Goal: Contribute content: Contribute content

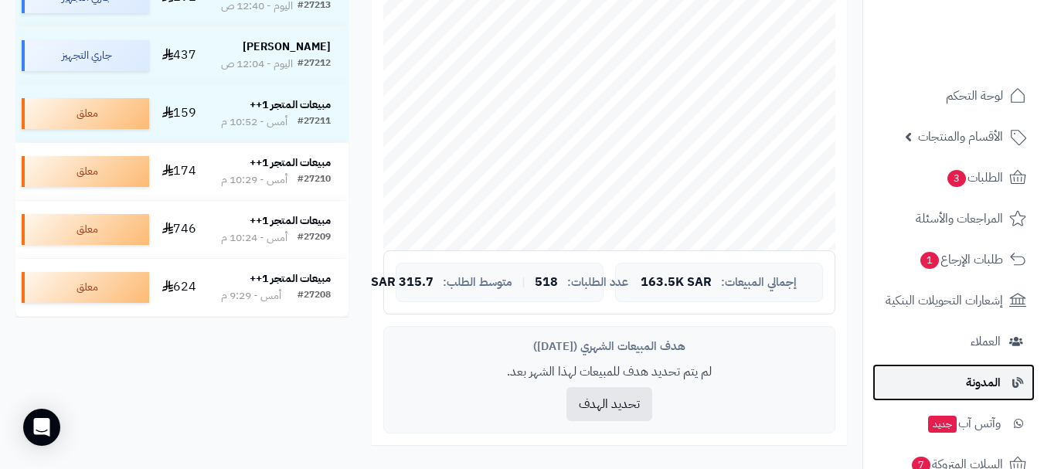
click at [981, 378] on span "المدونة" at bounding box center [983, 383] width 35 height 22
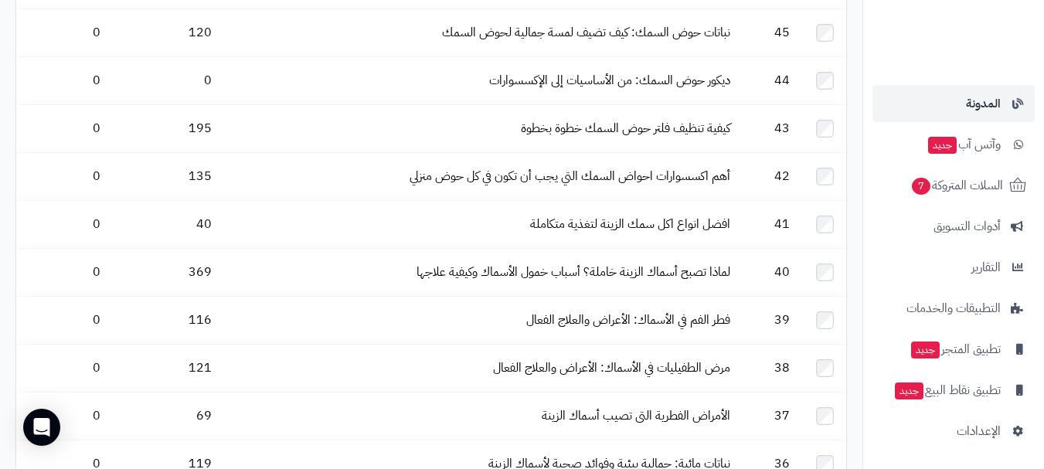
scroll to position [1911, 0]
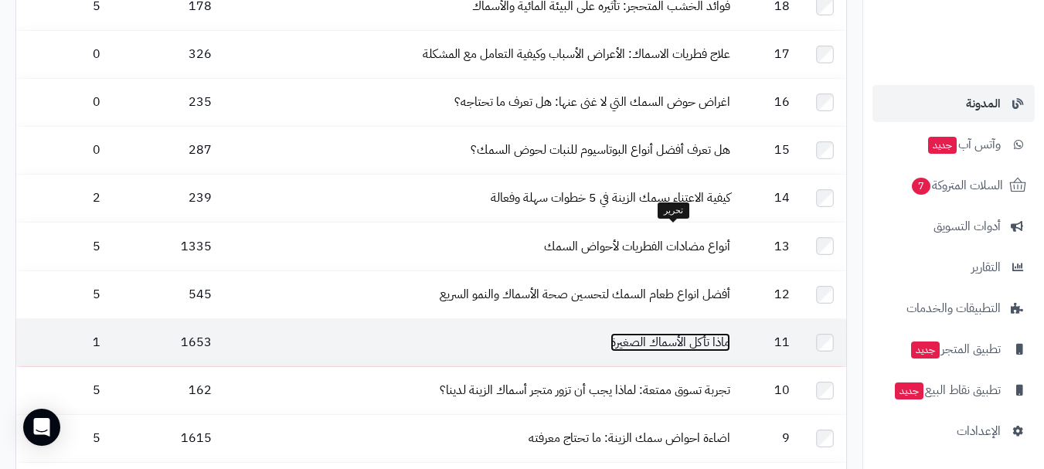
click at [646, 333] on link "ماذا تأكل الأسماك الصغيرة" at bounding box center [670, 342] width 120 height 19
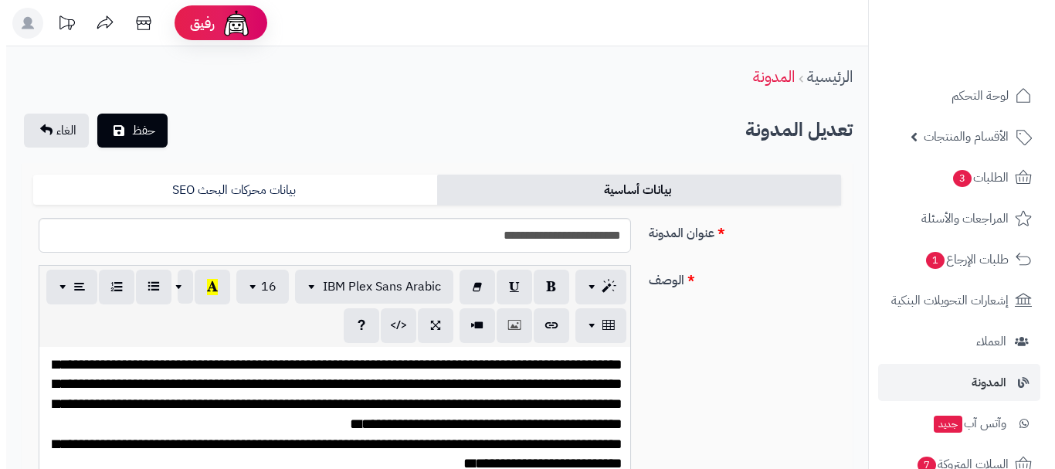
scroll to position [415, 0]
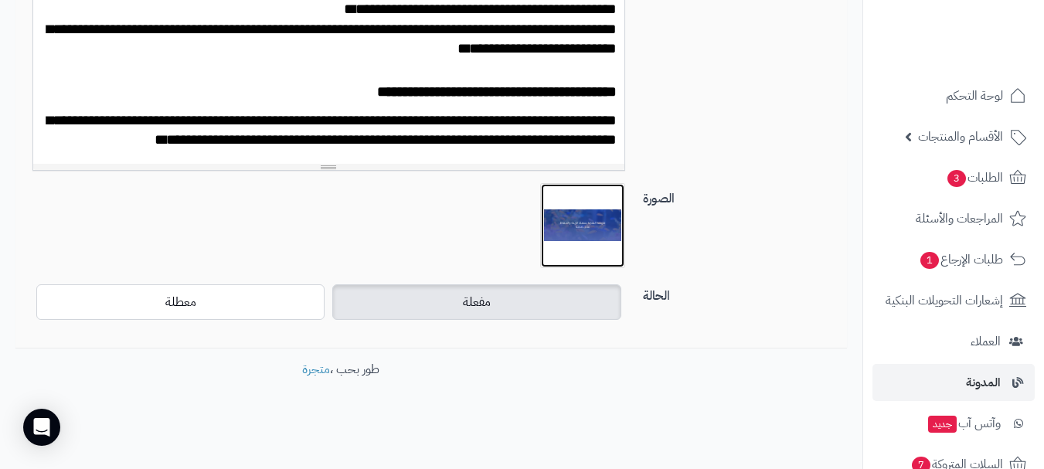
click at [595, 221] on img at bounding box center [582, 225] width 77 height 77
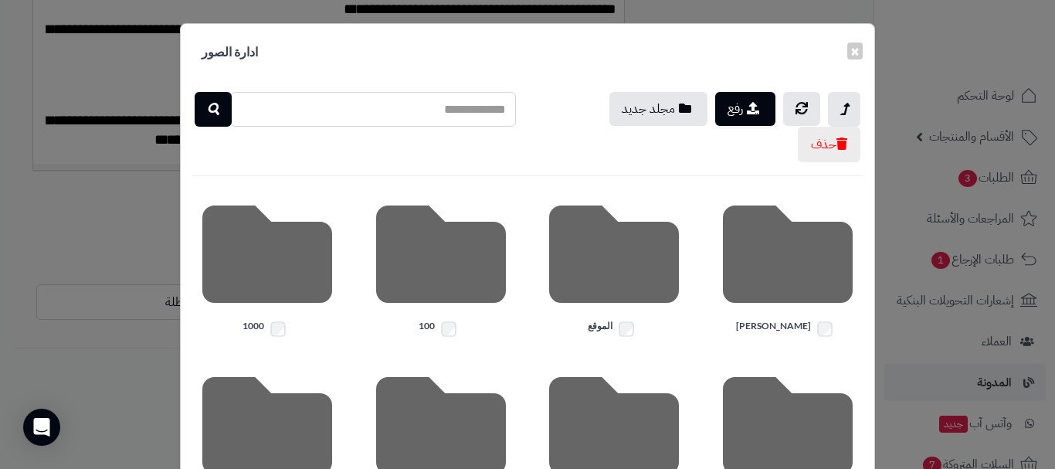
click at [410, 114] on input "text" at bounding box center [373, 109] width 286 height 35
type input "*****"
click at [212, 106] on icon "button" at bounding box center [213, 109] width 12 height 19
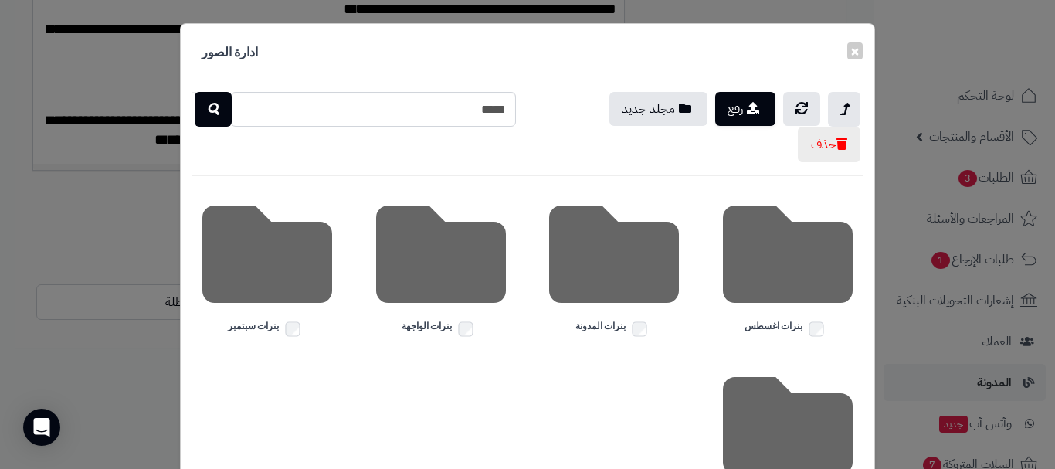
scroll to position [123, 0]
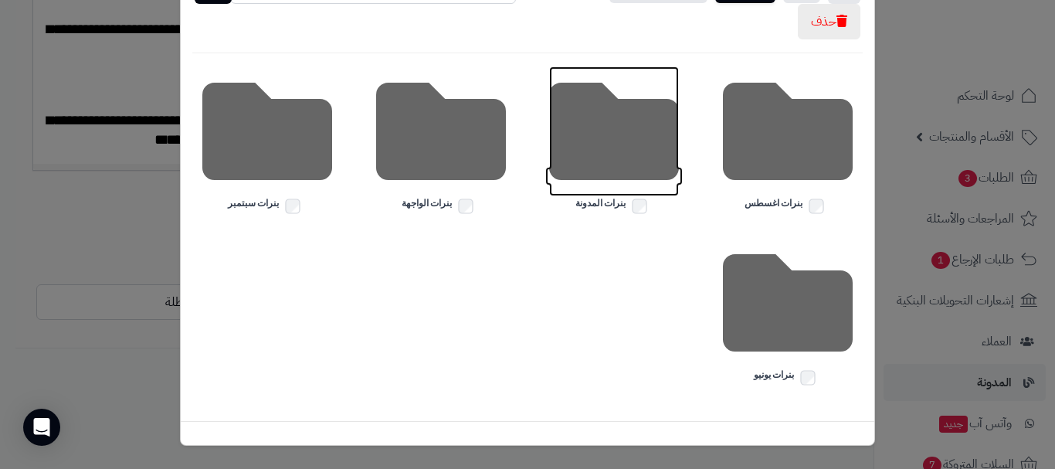
click at [596, 151] on icon at bounding box center [614, 131] width 130 height 130
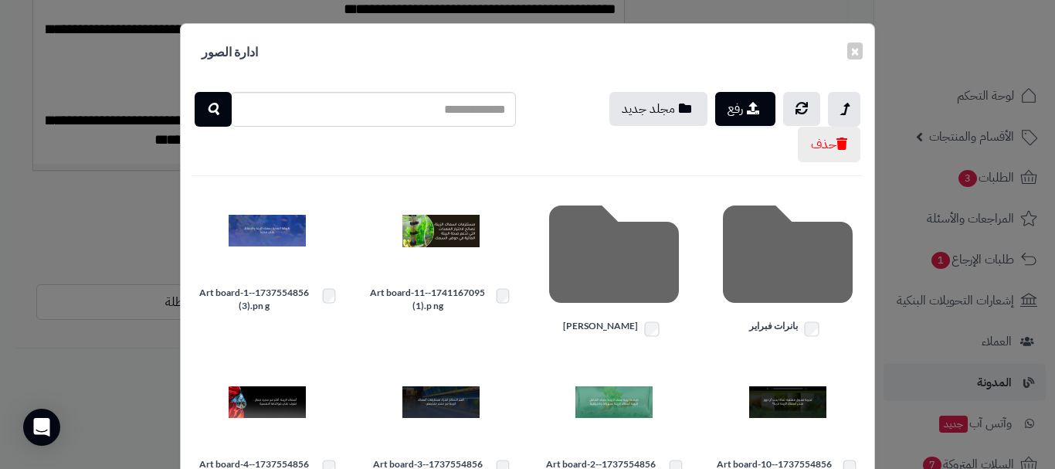
scroll to position [309, 0]
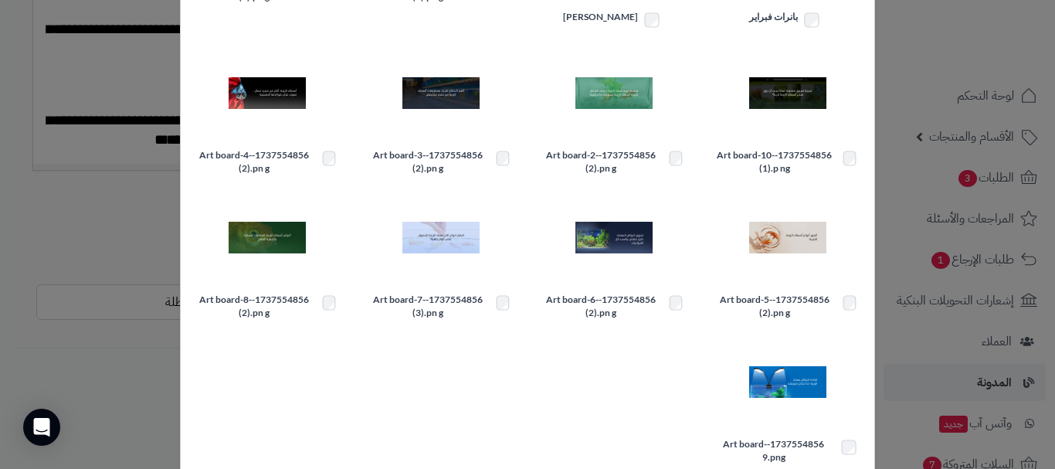
drag, startPoint x: 563, startPoint y: 414, endPoint x: 535, endPoint y: 411, distance: 28.0
click at [535, 411] on div "1737554856-Art board-9.png" at bounding box center [528, 404] width 694 height 127
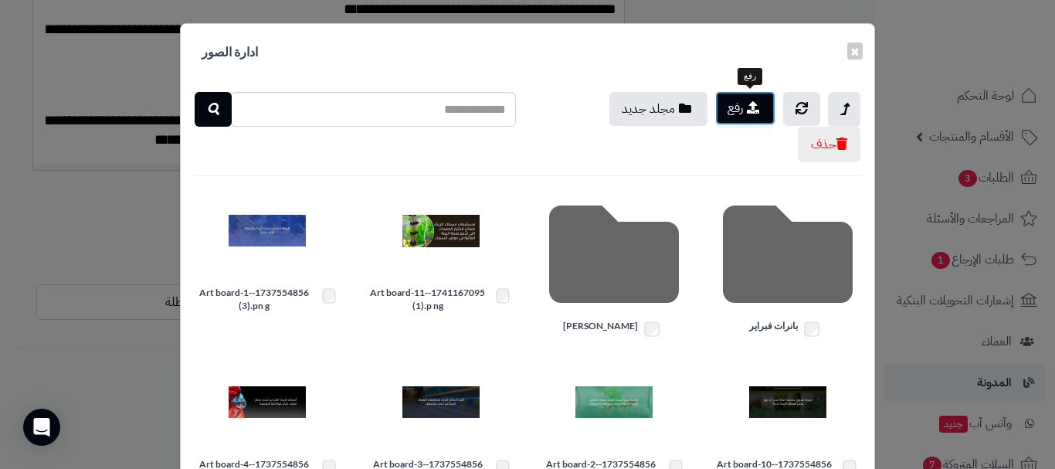
click at [742, 110] on button "رفع" at bounding box center [745, 108] width 60 height 34
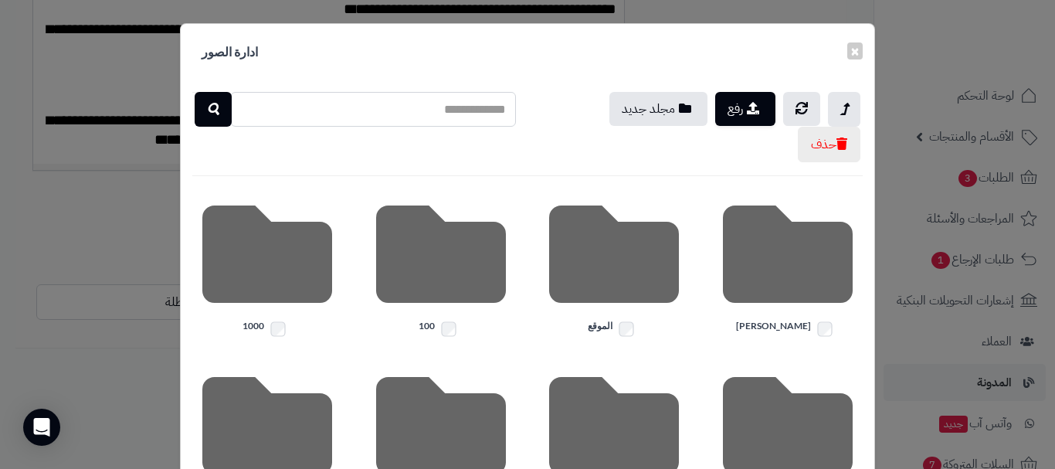
click at [399, 114] on input "text" at bounding box center [373, 109] width 286 height 35
type input "*****"
click at [216, 116] on icon "button" at bounding box center [213, 109] width 12 height 19
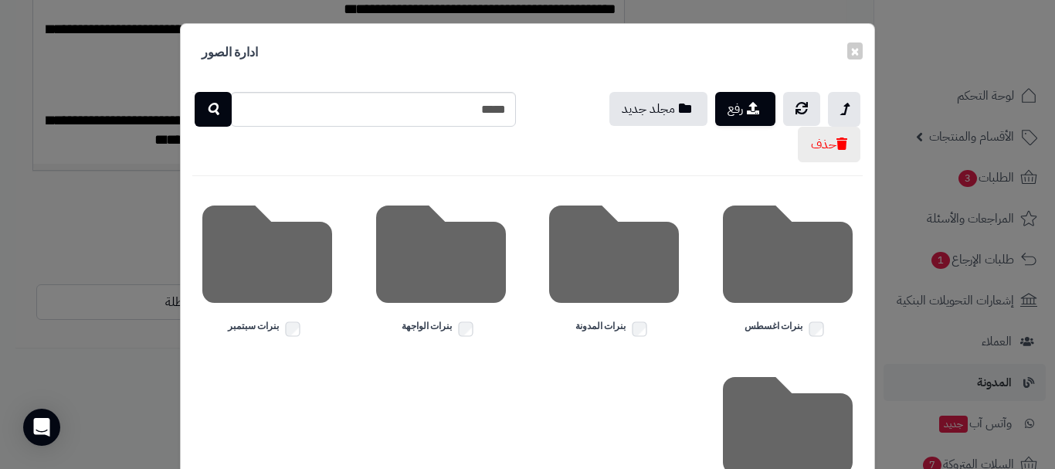
scroll to position [123, 0]
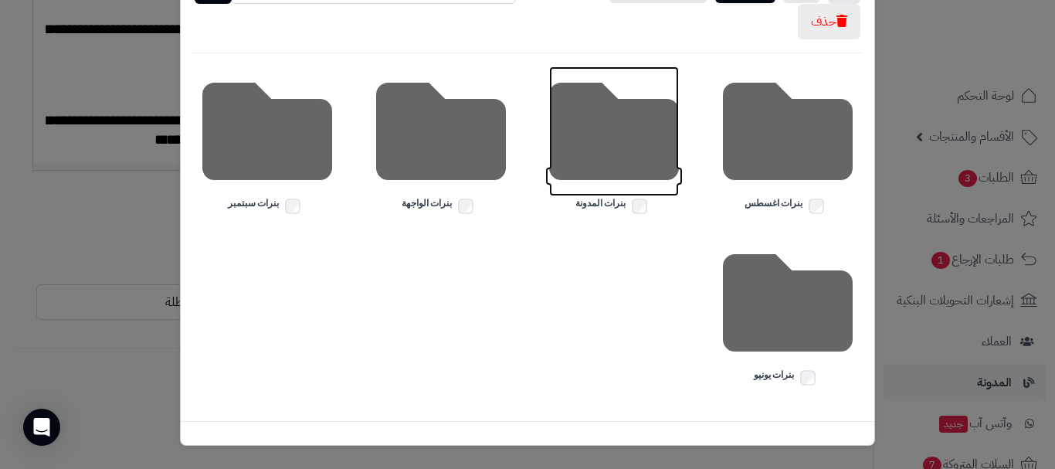
click at [613, 111] on icon at bounding box center [614, 131] width 130 height 130
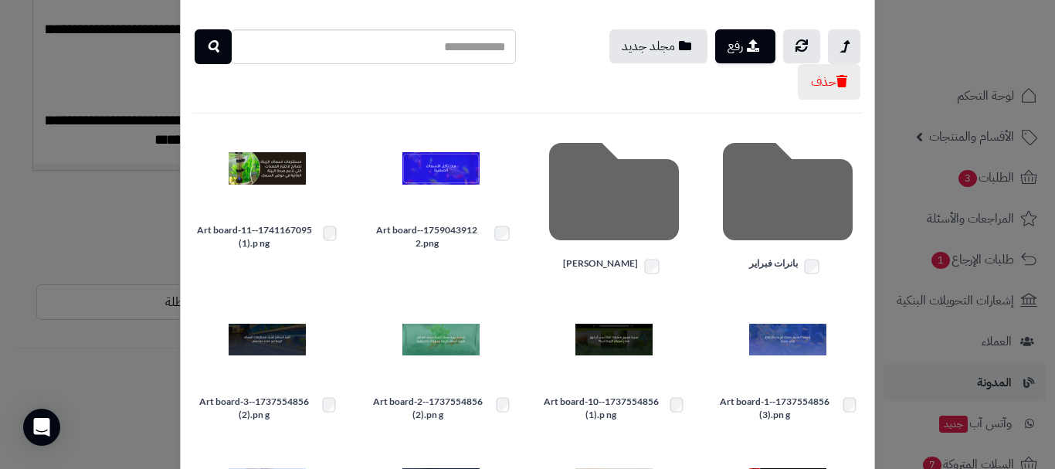
scroll to position [0, 0]
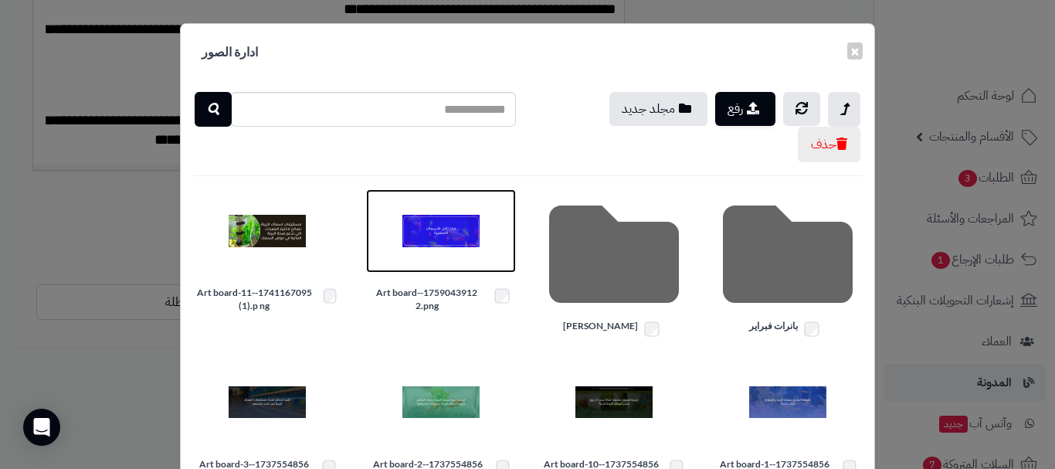
click at [463, 231] on img at bounding box center [441, 230] width 77 height 77
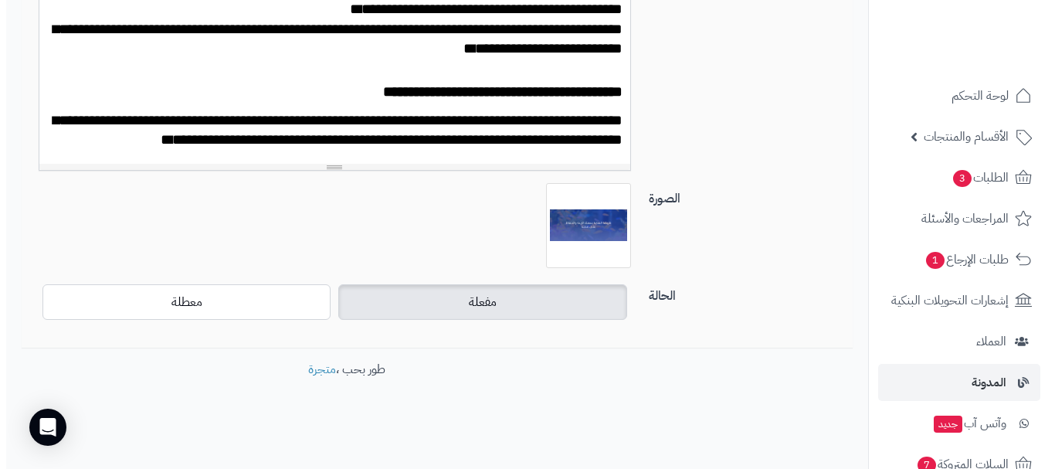
scroll to position [415, 0]
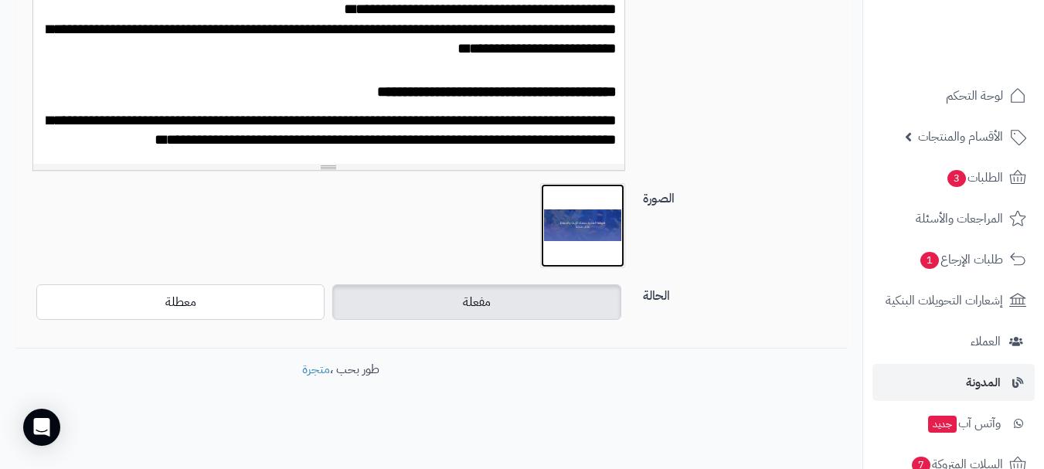
click at [575, 222] on img at bounding box center [582, 225] width 77 height 77
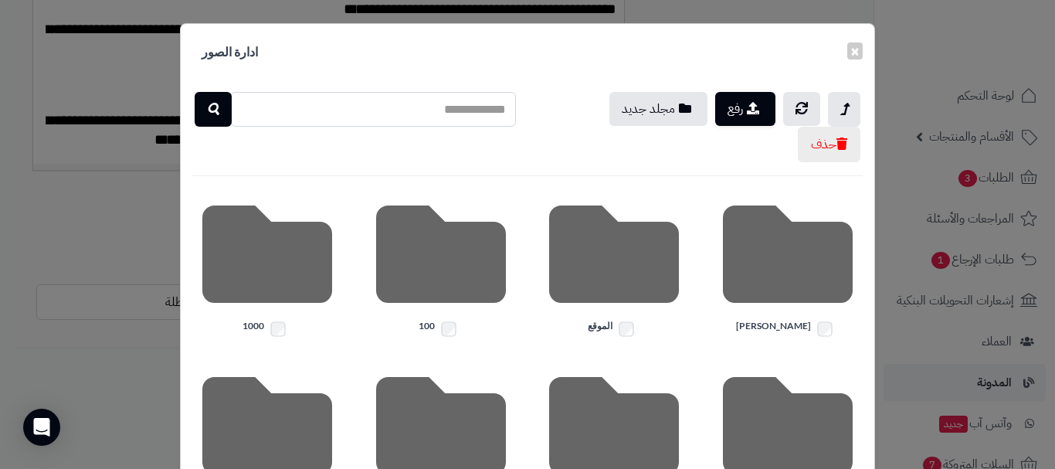
drag, startPoint x: 325, startPoint y: 121, endPoint x: 335, endPoint y: 127, distance: 10.7
click at [325, 121] on input "text" at bounding box center [373, 109] width 286 height 35
type input "*****"
click at [232, 114] on button "button" at bounding box center [213, 108] width 37 height 35
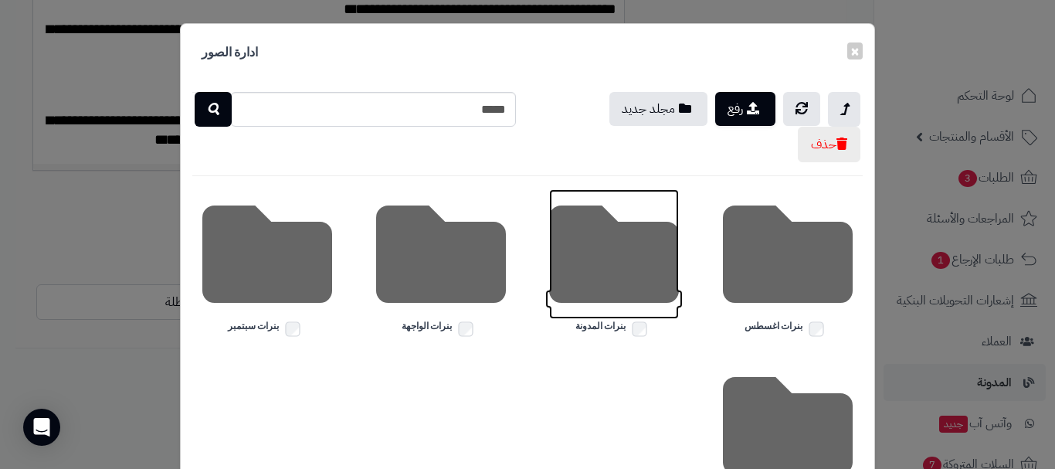
click at [588, 260] on icon at bounding box center [614, 254] width 130 height 130
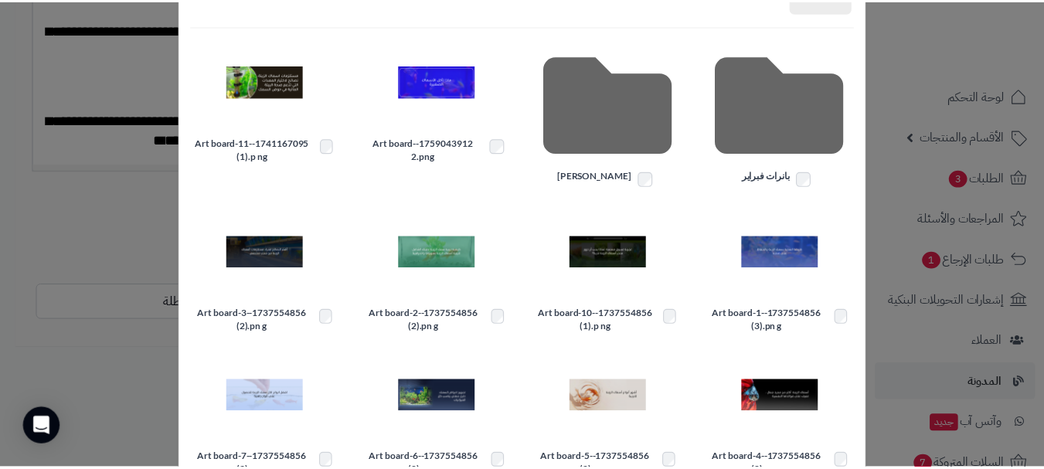
scroll to position [385, 0]
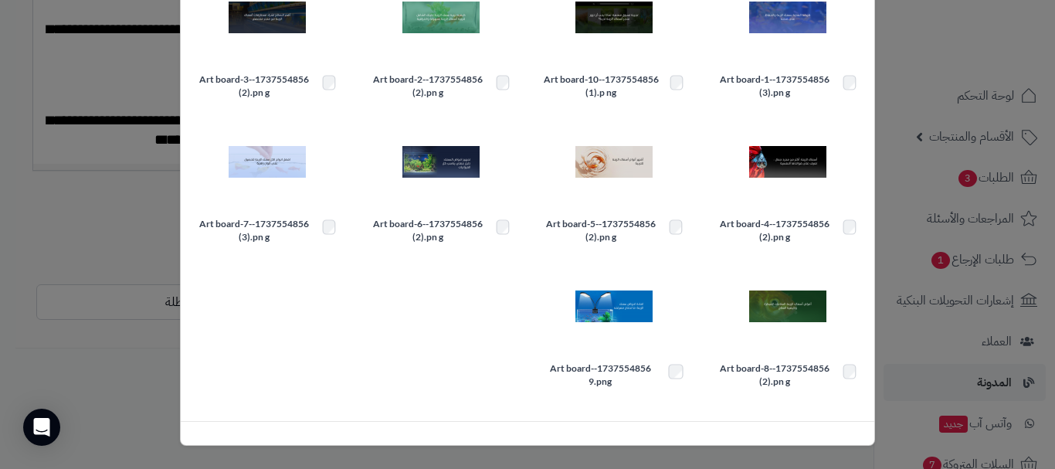
click at [53, 232] on div "× ادارة الصور رفع مجلد جديد حذف بانرات فبراير بنرات مارس 1759043912-Art board-2…" at bounding box center [527, 234] width 1055 height 469
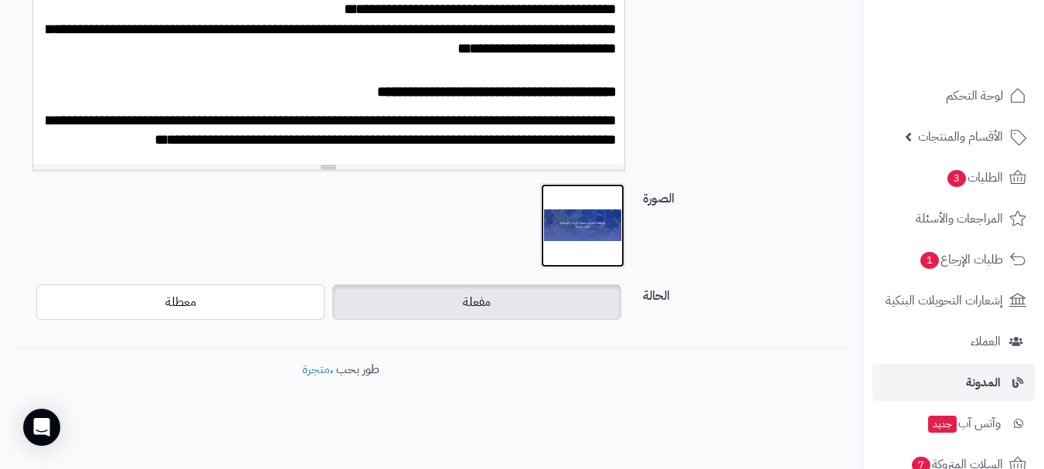
click at [603, 218] on img at bounding box center [582, 225] width 77 height 77
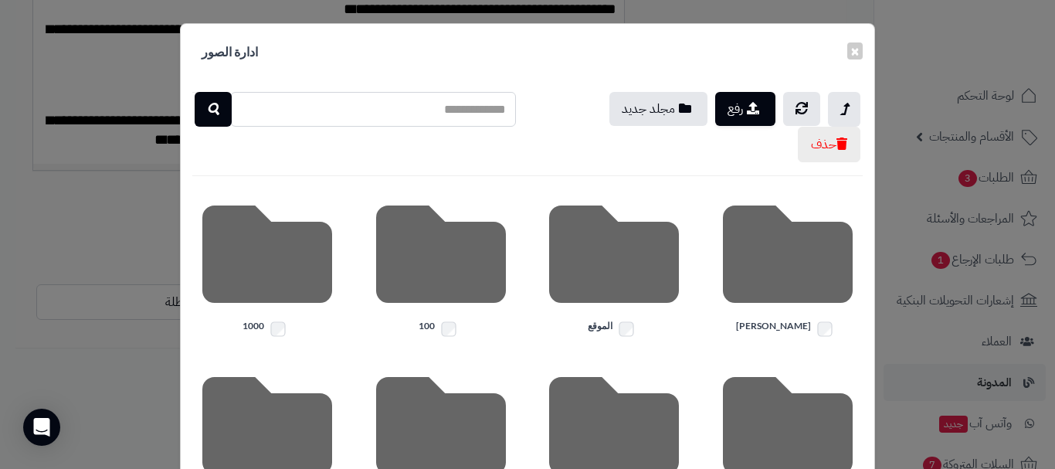
click at [371, 105] on input "text" at bounding box center [373, 109] width 286 height 35
type input "*****"
click at [218, 108] on icon "button" at bounding box center [213, 109] width 12 height 19
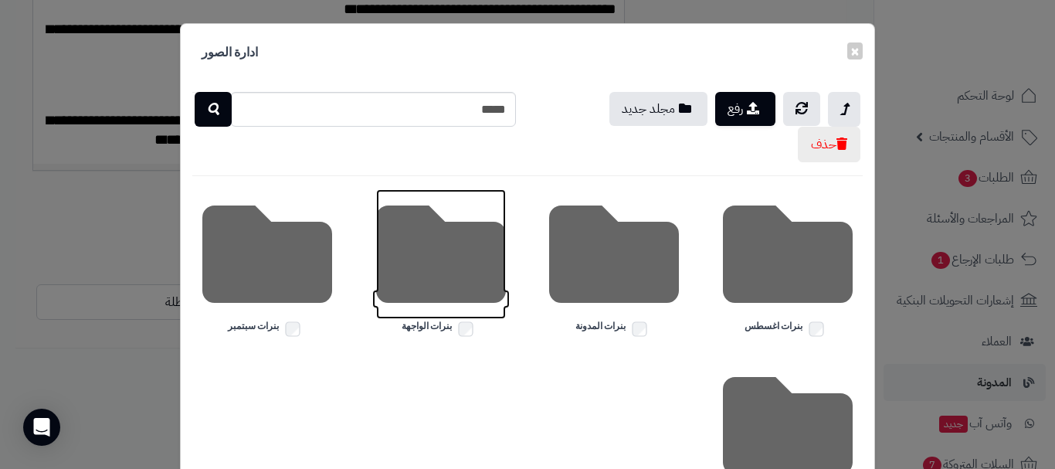
click at [445, 261] on icon at bounding box center [441, 254] width 130 height 130
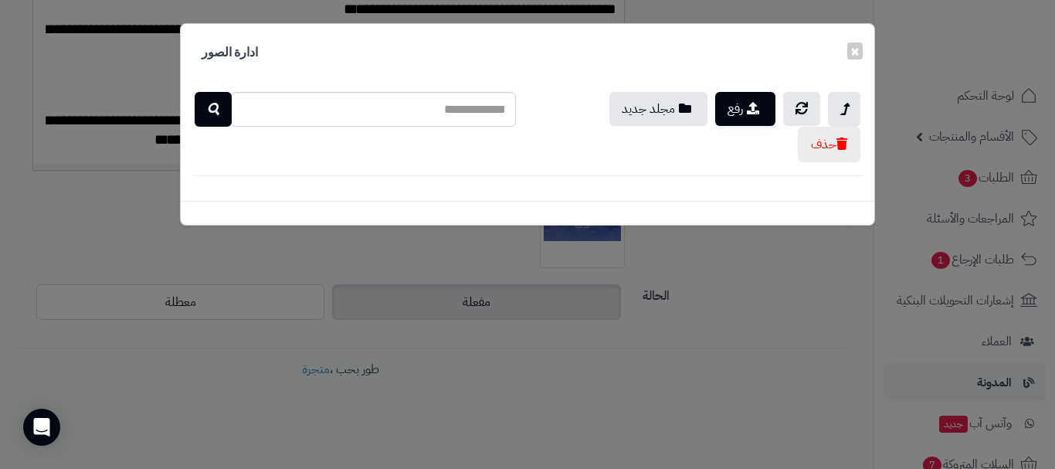
click at [0, 382] on div "× ادارة الصور رفع مجلد جديد حذف" at bounding box center [527, 234] width 1055 height 469
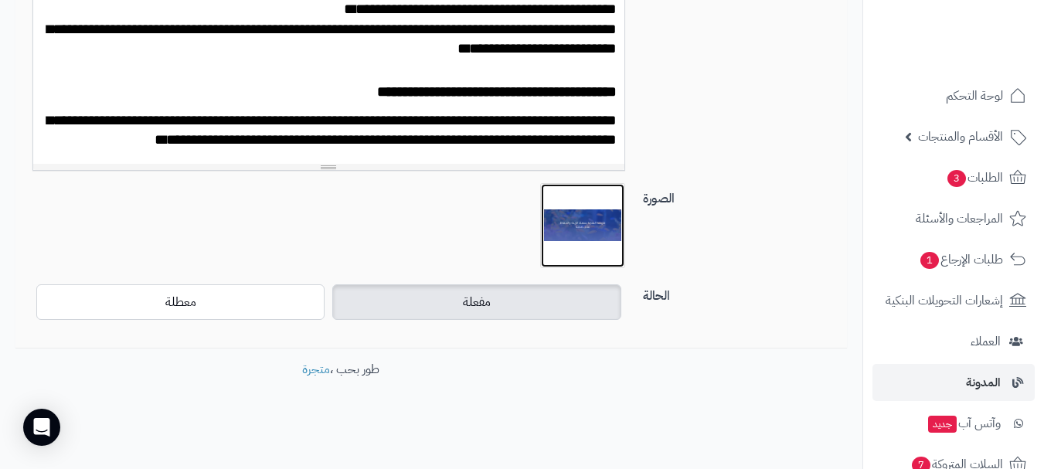
click at [617, 223] on img at bounding box center [582, 225] width 77 height 77
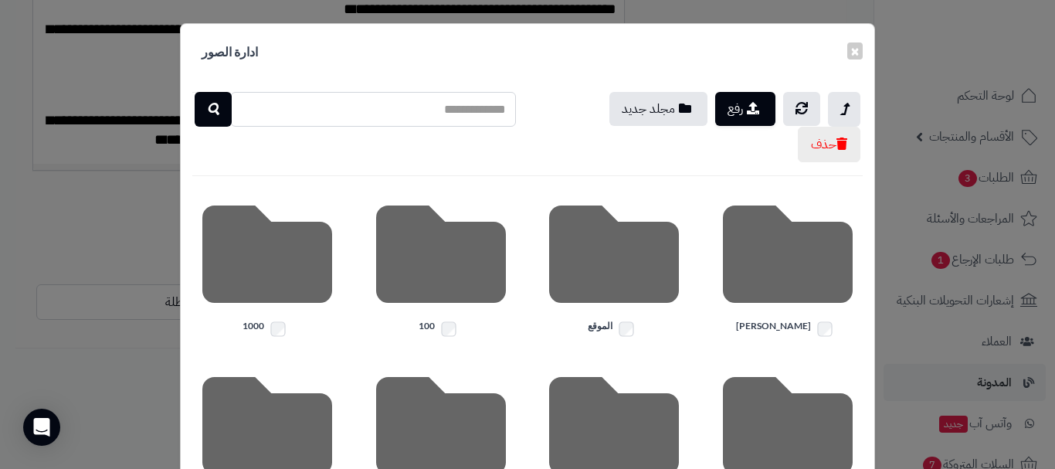
click at [390, 105] on input "text" at bounding box center [373, 109] width 286 height 35
type input "*****"
click at [219, 116] on icon "button" at bounding box center [213, 109] width 12 height 19
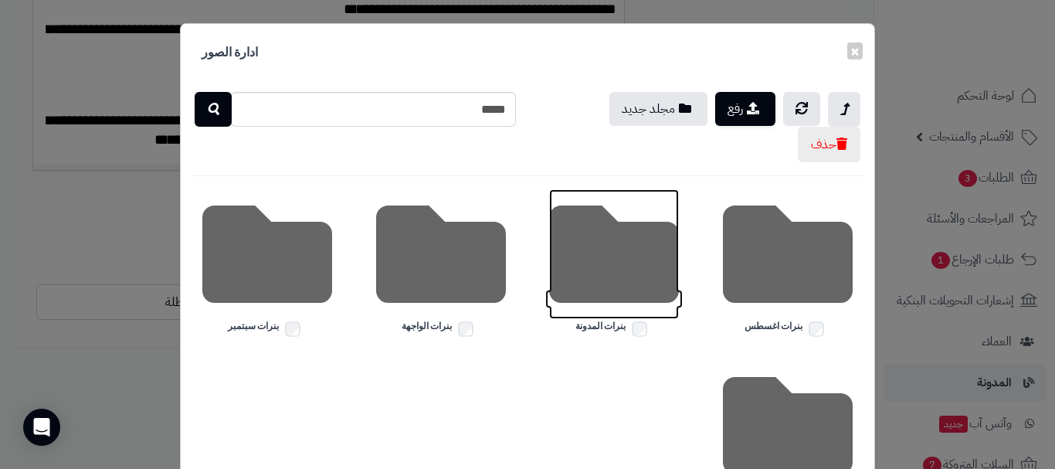
click at [624, 273] on icon at bounding box center [614, 254] width 130 height 130
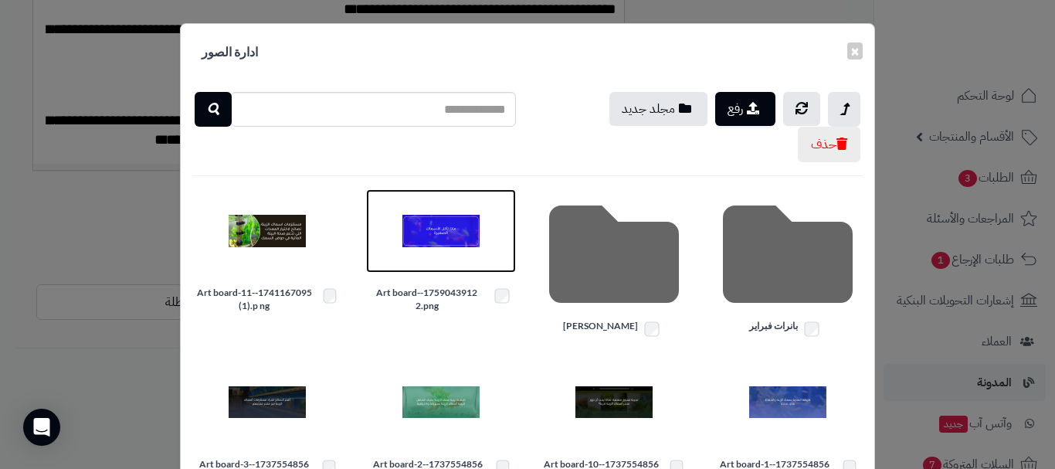
click at [451, 220] on img at bounding box center [441, 230] width 77 height 77
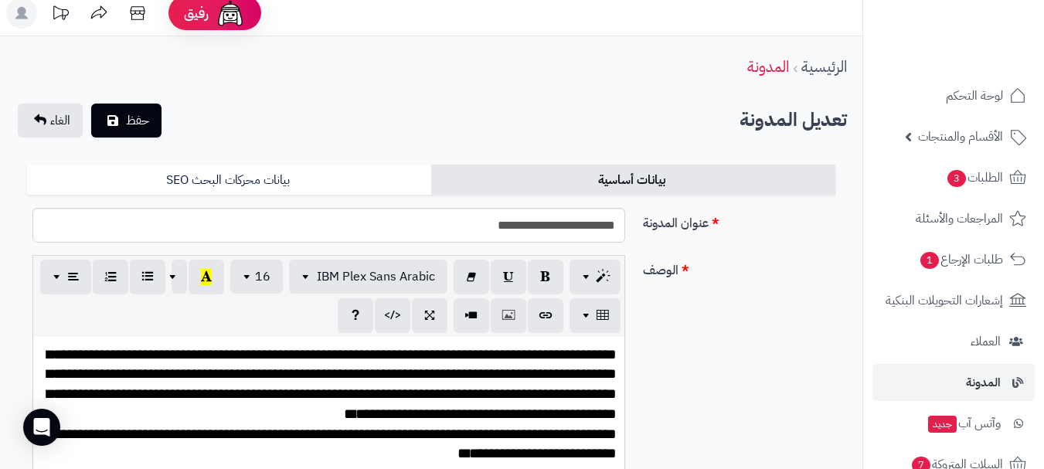
scroll to position [0, 0]
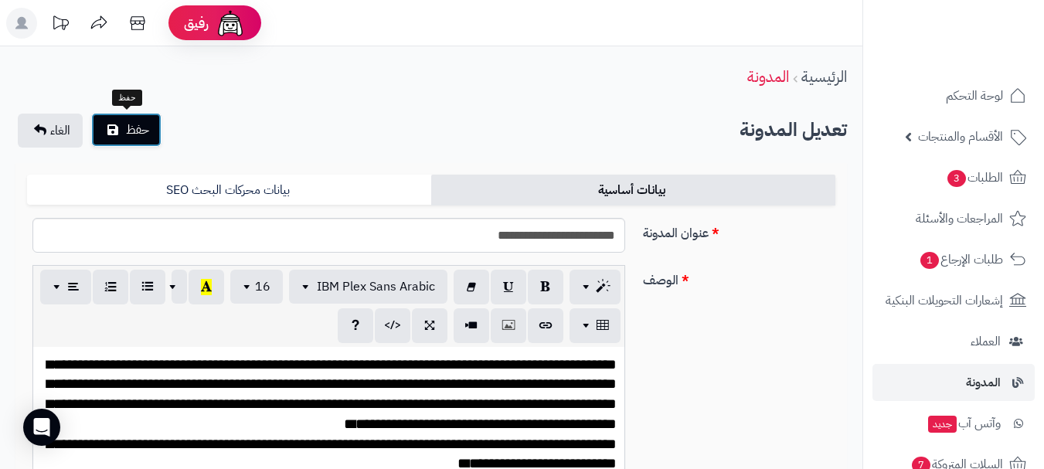
click at [156, 128] on button "حفظ" at bounding box center [126, 130] width 70 height 34
